Goal: Information Seeking & Learning: Learn about a topic

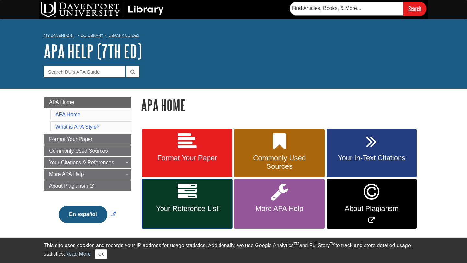
click at [190, 201] on link "Your Reference List" at bounding box center [187, 204] width 90 height 50
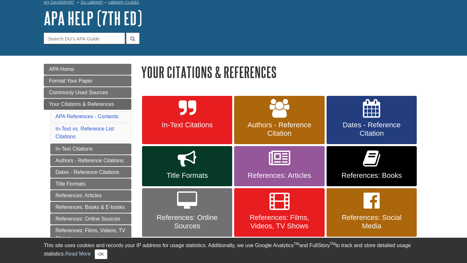
scroll to position [51, 0]
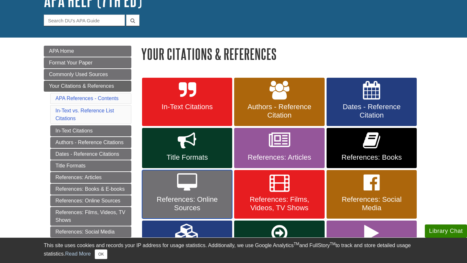
click at [189, 201] on span "References: Online Sources" at bounding box center [187, 203] width 80 height 17
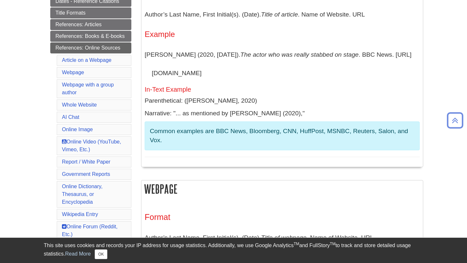
scroll to position [175, 0]
